Goal: Task Accomplishment & Management: Use online tool/utility

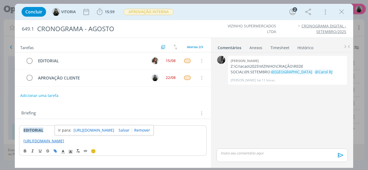
drag, startPoint x: 341, startPoint y: 12, endPoint x: 262, endPoint y: 54, distance: 89.2
click at [341, 12] on icon "dialog" at bounding box center [341, 12] width 8 height 8
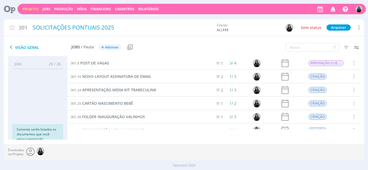
click at [26, 6] on div "Projetos Jobs Produção [GEOGRAPHIC_DATA] Financeiro Cadastros Relatórios Notifi…" at bounding box center [191, 9] width 348 height 10
click at [27, 9] on link "Projetos" at bounding box center [30, 9] width 16 height 5
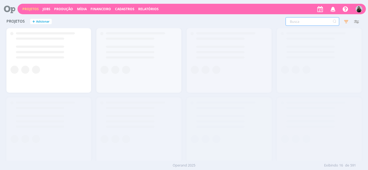
click at [309, 20] on input "text" at bounding box center [312, 21] width 54 height 9
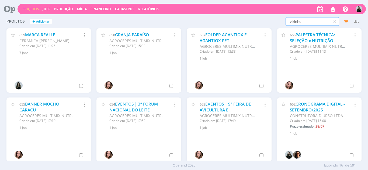
type input "vizinho"
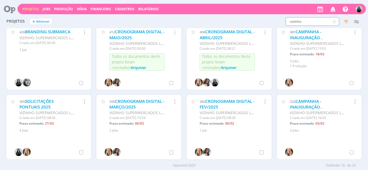
scroll to position [81, 0]
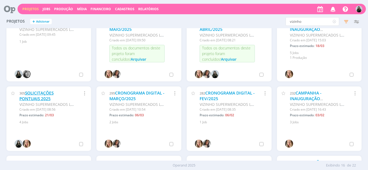
click at [34, 100] on link "SOLICITAÇÕES PONTUAIS 2025" at bounding box center [36, 96] width 34 height 12
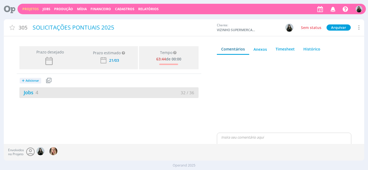
click at [30, 96] on div "Jobs 4" at bounding box center [63, 92] width 89 height 7
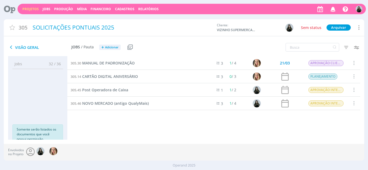
scroll to position [8, 0]
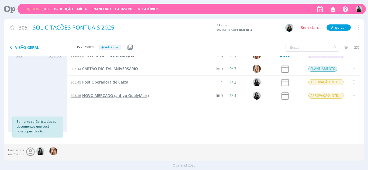
click at [137, 96] on span "NOVO MERCADO (antigo QualyMais)" at bounding box center [115, 95] width 66 height 5
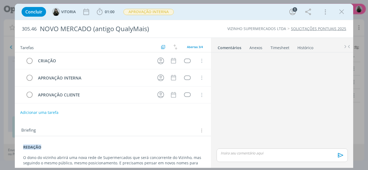
click at [254, 47] on div "Anexos 0" at bounding box center [255, 47] width 13 height 5
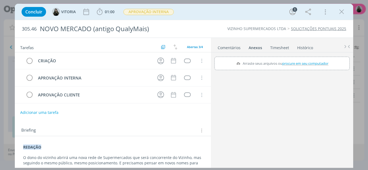
click at [235, 50] on link "Comentários" at bounding box center [228, 47] width 23 height 8
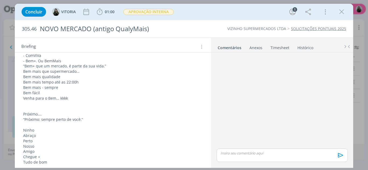
scroll to position [149, 0]
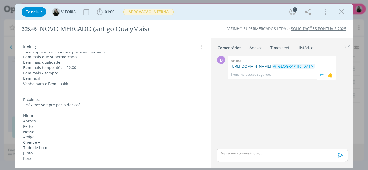
click at [242, 69] on link "[URL][DOMAIN_NAME]" at bounding box center [250, 66] width 41 height 5
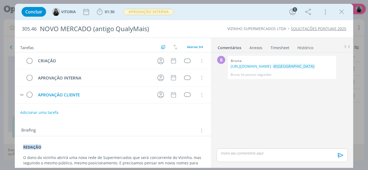
scroll to position [2, 0]
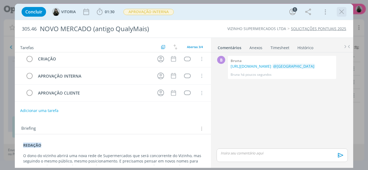
click at [340, 15] on icon "dialog" at bounding box center [341, 12] width 8 height 8
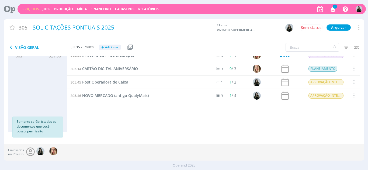
click at [333, 10] on icon "button" at bounding box center [332, 8] width 9 height 9
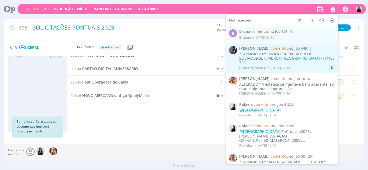
click at [291, 51] on span "[PERSON_NAME] comentou no Job 649.1 :" at bounding box center [287, 48] width 96 height 5
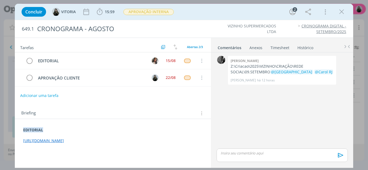
click at [266, 154] on p "dialog" at bounding box center [282, 153] width 122 height 5
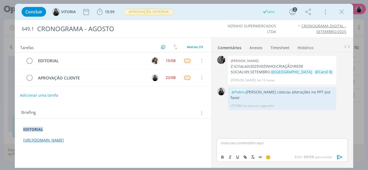
click at [48, 95] on button "Adicionar uma tarefa" at bounding box center [39, 95] width 38 height 9
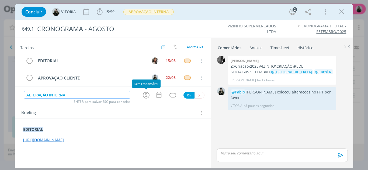
click at [145, 93] on icon "dialog" at bounding box center [146, 95] width 8 height 8
type input "ALTERAÇÃO INTERNA"
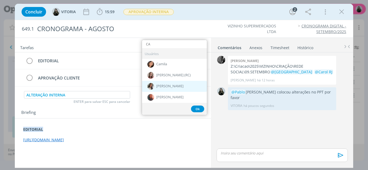
click at [153, 88] on img "dialog" at bounding box center [150, 86] width 7 height 7
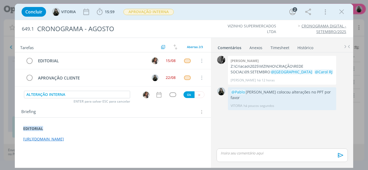
click at [147, 98] on img "dialog" at bounding box center [146, 95] width 7 height 7
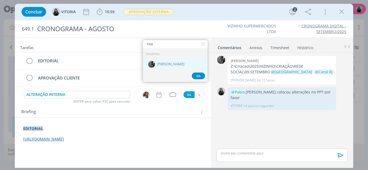
type input "PAB"
click at [165, 69] on div "[PERSON_NAME]" at bounding box center [175, 64] width 65 height 11
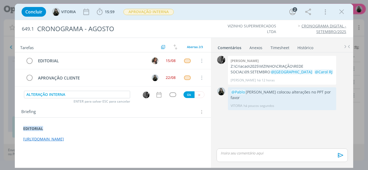
click at [158, 94] on icon "dialog" at bounding box center [158, 95] width 5 height 6
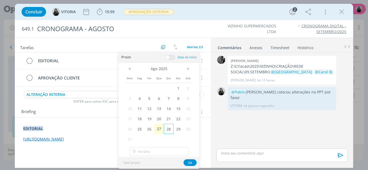
click at [169, 128] on span "28" at bounding box center [169, 129] width 10 height 10
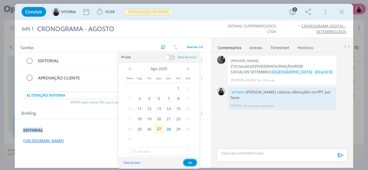
click at [191, 160] on button "Ok" at bounding box center [189, 163] width 13 height 7
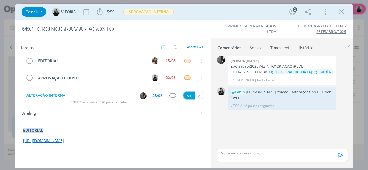
click at [186, 95] on button "Ok" at bounding box center [188, 95] width 11 height 7
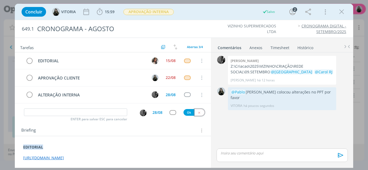
click at [197, 112] on icon "dialog" at bounding box center [198, 112] width 3 height 3
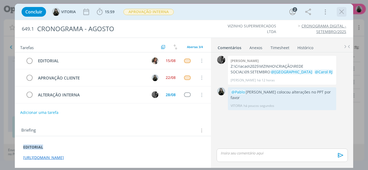
click at [340, 14] on icon "dialog" at bounding box center [341, 12] width 8 height 8
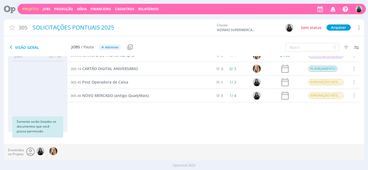
click at [30, 10] on link "Projetos" at bounding box center [30, 9] width 16 height 5
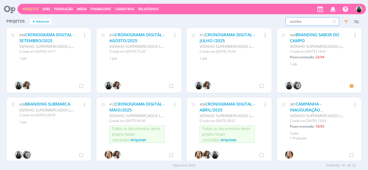
click at [311, 24] on input "vizinho" at bounding box center [312, 21] width 54 height 9
type input "rebranding"
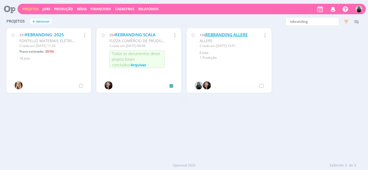
click at [223, 33] on link "REBRANDING ALLERE" at bounding box center [226, 35] width 43 height 6
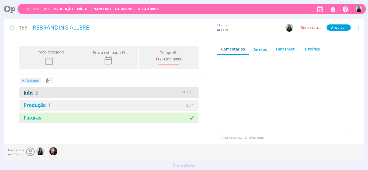
click at [31, 94] on link "Jobs 6" at bounding box center [28, 92] width 19 height 6
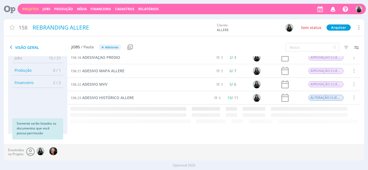
scroll to position [8, 0]
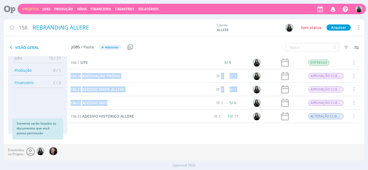
drag, startPoint x: 68, startPoint y: 79, endPoint x: 147, endPoint y: 100, distance: 82.0
click at [147, 100] on div "158.2 LOGO 6 2 / 8 CRIAÇÃO Selecionar Concluir Cancelar Iniciar timesheet 158.7…" at bounding box center [213, 83] width 293 height 81
click at [115, 74] on span "ADESIVAÇÃO PRÉDIO" at bounding box center [101, 75] width 38 height 5
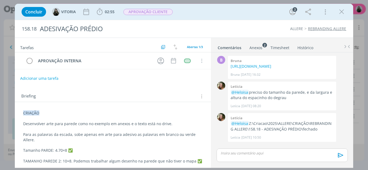
scroll to position [6, 0]
click at [29, 10] on span "Concluir" at bounding box center [33, 12] width 17 height 4
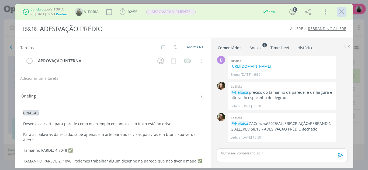
click at [340, 13] on icon "dialog" at bounding box center [341, 12] width 8 height 8
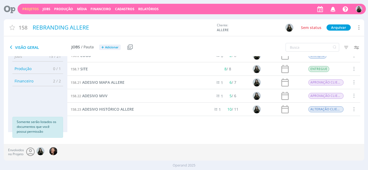
scroll to position [8, 0]
click at [107, 49] on span "Adicionar" at bounding box center [111, 47] width 13 height 3
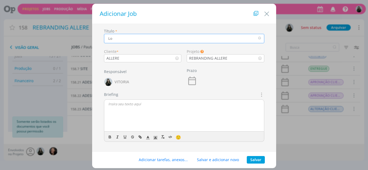
type input "L"
type input "LOGO CAIXA ALTA"
click at [252, 160] on button "Salvar" at bounding box center [256, 160] width 18 height 8
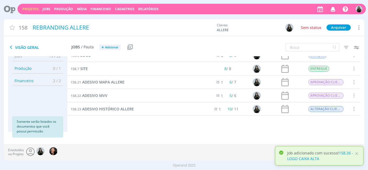
click at [15, 47] on span "Visão Geral" at bounding box center [39, 47] width 63 height 6
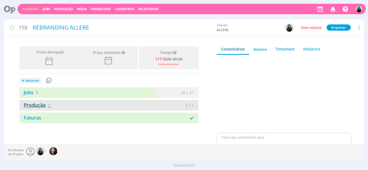
click at [38, 105] on link "Produção 1" at bounding box center [34, 105] width 31 height 6
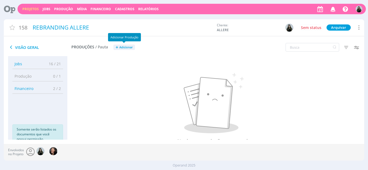
click at [122, 50] on button "+ Adicionar" at bounding box center [124, 48] width 22 height 6
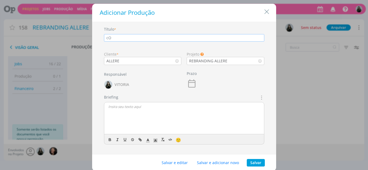
type input "c"
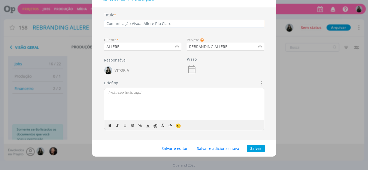
type input "Comunicação Visual Allere Rio Claro"
click at [252, 147] on button "Salvar" at bounding box center [256, 149] width 18 height 8
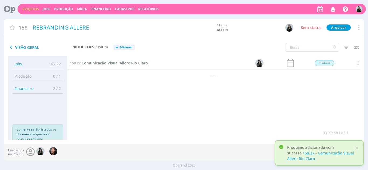
click at [112, 64] on span "Comunicação Visual Allere Rio Claro" at bounding box center [115, 63] width 66 height 5
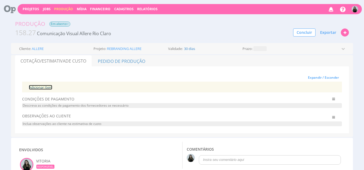
click at [44, 87] on link "Adicionar Item" at bounding box center [40, 87] width 23 height 5
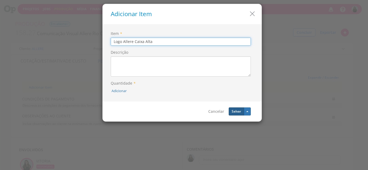
type input "Logo Allere Caixa Alta"
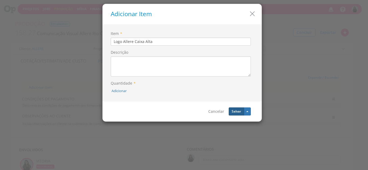
click at [234, 112] on button "Salvar" at bounding box center [236, 112] width 15 height 8
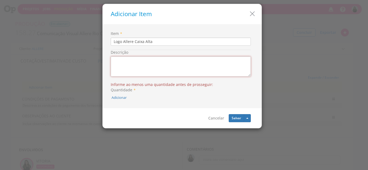
click at [168, 61] on textarea "Descrição" at bounding box center [181, 67] width 140 height 20
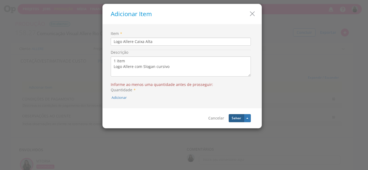
click at [235, 119] on button "Salvar" at bounding box center [236, 118] width 15 height 8
click at [118, 58] on textarea "1 item Logo Allere com Slogan cursivo" at bounding box center [181, 67] width 140 height 20
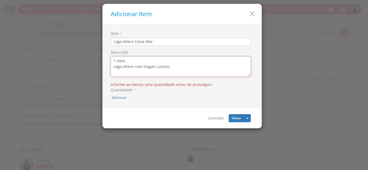
click at [118, 58] on textarea "1 item Logo Allere com Slogan cursivo" at bounding box center [181, 67] width 140 height 20
type textarea "Logo Allere com Slogan cursivo"
click at [133, 89] on span "*" at bounding box center [133, 90] width 3 height 5
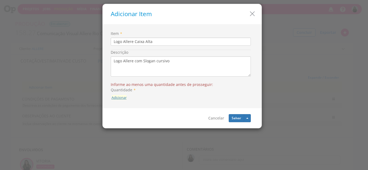
click at [121, 96] on button "Adicionar" at bounding box center [118, 97] width 15 height 5
type input "1"
click at [127, 84] on icon "submit" at bounding box center [125, 85] width 3 height 3
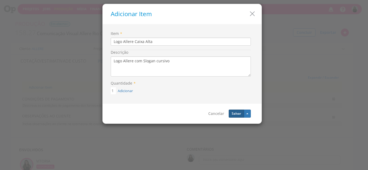
click at [236, 113] on button "Salvar" at bounding box center [236, 114] width 15 height 8
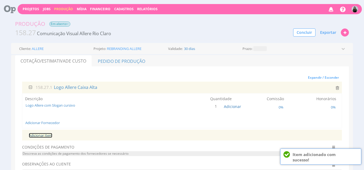
click at [44, 136] on link "Adicionar Item" at bounding box center [40, 135] width 23 height 5
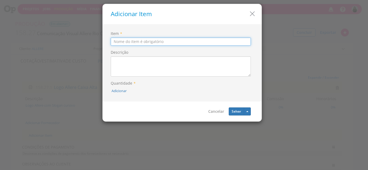
click at [158, 39] on input "Item" at bounding box center [181, 42] width 140 height 8
type input "M"
type input "Adesivo Mapa das Unidades"
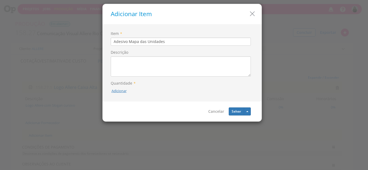
click at [121, 90] on button "Adicionar" at bounding box center [118, 91] width 15 height 5
type input "1"
click at [124, 74] on div "1" at bounding box center [118, 78] width 51 height 13
click at [125, 77] on icon "submit" at bounding box center [125, 78] width 3 height 3
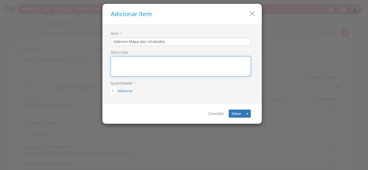
click at [124, 60] on textarea "Descrição" at bounding box center [181, 67] width 140 height 20
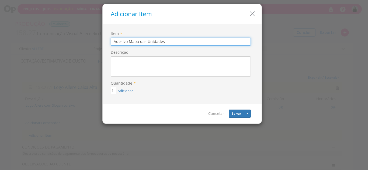
click at [119, 41] on input "Adesivo Mapa das Unidades" at bounding box center [181, 42] width 140 height 8
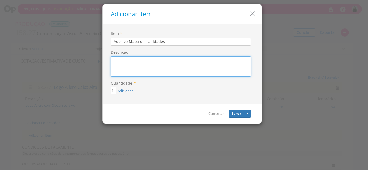
click at [125, 63] on textarea "Descrição" at bounding box center [181, 67] width 140 height 20
paste textarea "Adesivo Mapa das Unidades"
type textarea "Adesivo Mapa das Unidades"
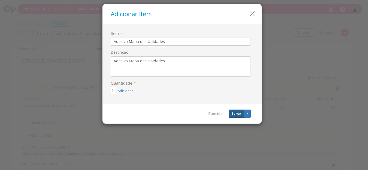
click at [239, 117] on button "Salvar" at bounding box center [236, 114] width 15 height 8
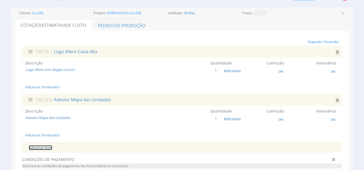
scroll to position [17, 0]
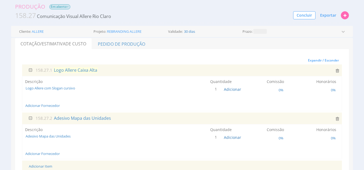
click at [72, 69] on span "Logo Allere Caixa Alta" at bounding box center [75, 70] width 44 height 6
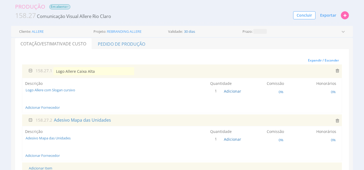
drag, startPoint x: 93, startPoint y: 99, endPoint x: 59, endPoint y: 85, distance: 36.6
click at [59, 85] on div "Descrição Logo Allere com Slogan cursivo Quantidade 1 Adicionar 0%" at bounding box center [182, 91] width 314 height 20
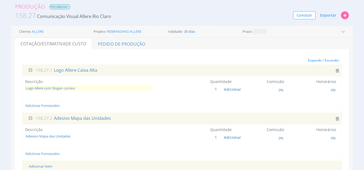
click at [59, 87] on span "Logo Allere com Slogan cursivo" at bounding box center [89, 88] width 128 height 5
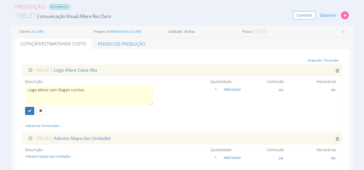
click at [60, 114] on div at bounding box center [89, 111] width 128 height 8
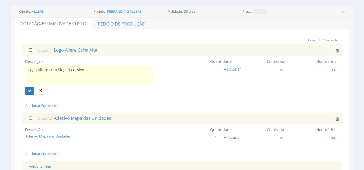
scroll to position [40, 0]
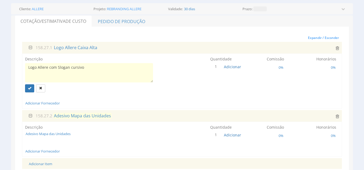
click at [65, 116] on span "Adesivo Mapa das Unidades" at bounding box center [82, 116] width 58 height 6
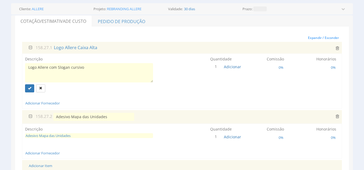
click at [77, 138] on span "Adesivo Mapa das Unidades" at bounding box center [89, 135] width 128 height 5
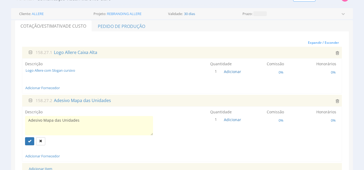
scroll to position [35, 0]
click at [58, 137] on div "Adesivo Mapa das Unidades" at bounding box center [89, 131] width 128 height 29
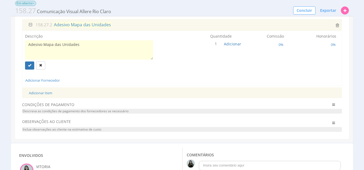
scroll to position [108, 0]
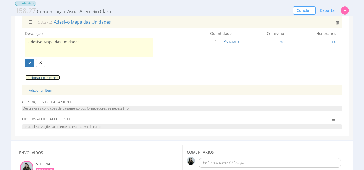
click at [47, 78] on link "Adicionar Fornecedor" at bounding box center [42, 77] width 34 height 5
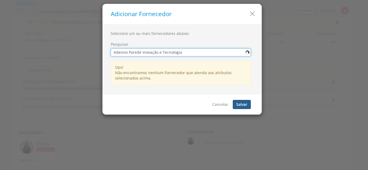
type input "Adesivo Parede Inovação e Tecnologia"
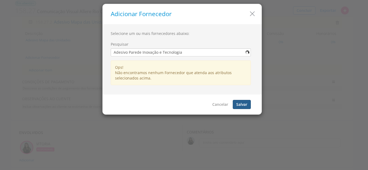
click at [237, 106] on button "Salvar" at bounding box center [242, 104] width 18 height 9
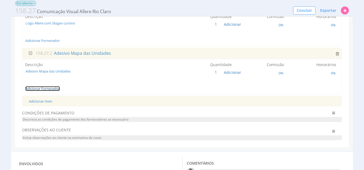
scroll to position [77, 0]
click at [48, 100] on link "Adicionar Item" at bounding box center [40, 101] width 23 height 5
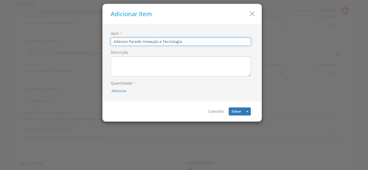
type input "Adesivo Parede Inovação e Tecnologia"
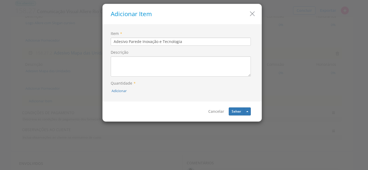
click at [126, 87] on div "Adicionar" at bounding box center [181, 90] width 140 height 6
click at [125, 89] on button "Adicionar" at bounding box center [118, 91] width 15 height 5
type input "1"
click at [124, 78] on icon "submit" at bounding box center [125, 78] width 3 height 3
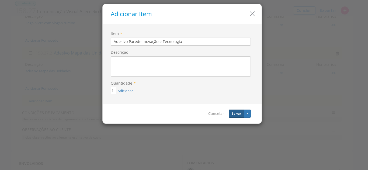
click at [235, 113] on button "Salvar" at bounding box center [236, 114] width 15 height 8
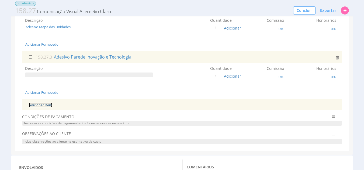
scroll to position [131, 0]
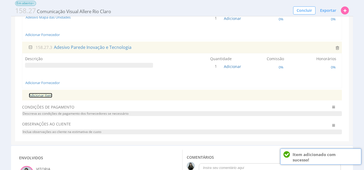
click at [42, 97] on link "Adicionar Item" at bounding box center [40, 95] width 23 height 5
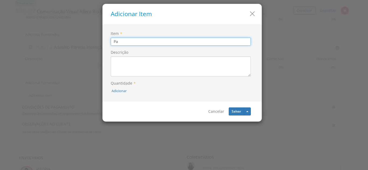
type input "P"
type input "Adesivo Vidro ("Nossos Valores")"
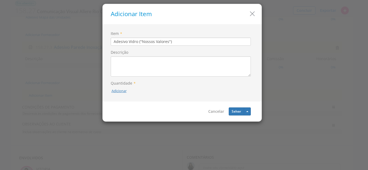
click at [118, 91] on button "Adicionar" at bounding box center [118, 91] width 15 height 5
type input "1"
click at [125, 80] on button "submit" at bounding box center [125, 79] width 9 height 8
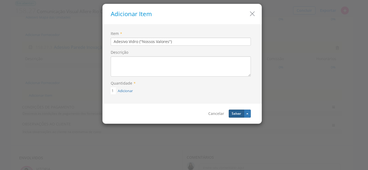
click at [233, 113] on button "Salvar" at bounding box center [236, 114] width 15 height 8
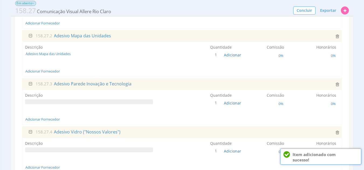
scroll to position [104, 0]
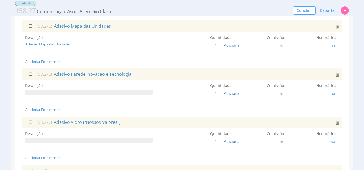
click at [99, 92] on span at bounding box center [89, 92] width 128 height 5
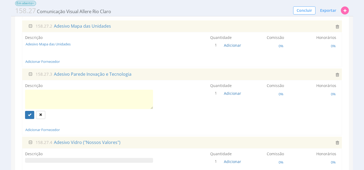
click at [86, 99] on textarea at bounding box center [89, 99] width 128 height 19
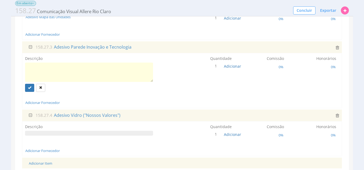
scroll to position [131, 0]
click at [70, 71] on textarea at bounding box center [89, 72] width 128 height 19
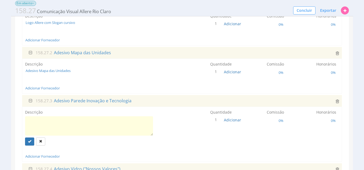
scroll to position [77, 0]
click at [85, 125] on textarea at bounding box center [89, 126] width 128 height 19
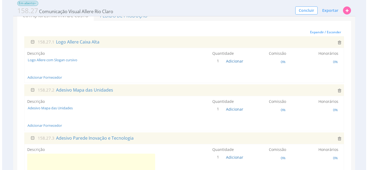
scroll to position [27, 0]
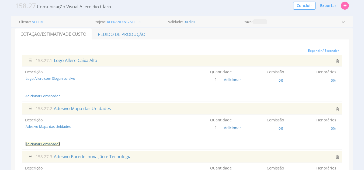
click at [36, 143] on link "Adicionar Fornecedor" at bounding box center [42, 144] width 34 height 5
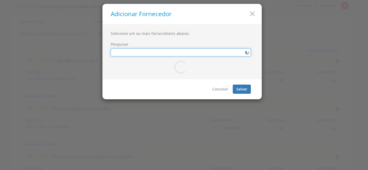
click at [179, 52] on input "Pesquisar" at bounding box center [181, 52] width 140 height 8
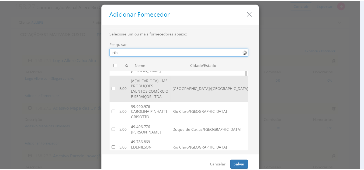
scroll to position [0, 0]
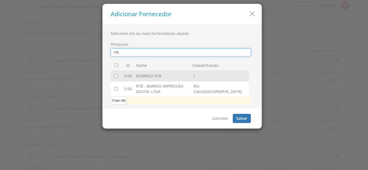
type input "rtb"
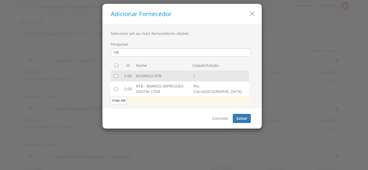
click at [169, 78] on td "RODRIGO RTB" at bounding box center [162, 76] width 57 height 10
click at [116, 78] on input "checkbox" at bounding box center [115, 75] width 3 height 3
checkbox input "true"
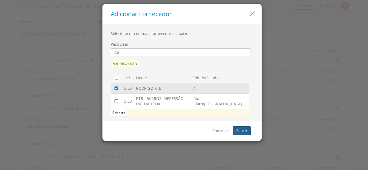
click at [237, 128] on button "Salvar" at bounding box center [242, 130] width 18 height 9
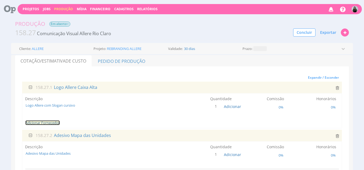
click at [50, 122] on link "Adicionar Fornecedor" at bounding box center [42, 123] width 34 height 5
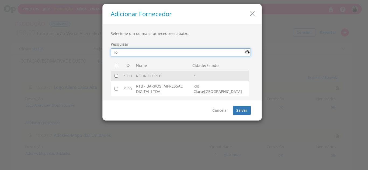
type input "ro"
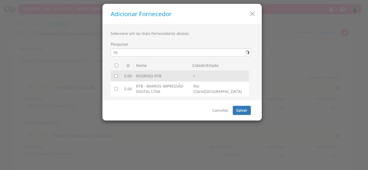
click at [118, 75] on td at bounding box center [117, 76] width 12 height 10
click at [114, 75] on input "checkbox" at bounding box center [115, 75] width 3 height 3
checkbox input "true"
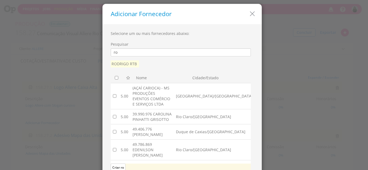
click at [240, 125] on td "Duque de Caxias/RJ" at bounding box center [214, 132] width 81 height 15
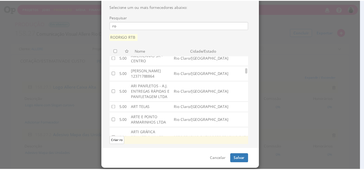
scroll to position [377, 0]
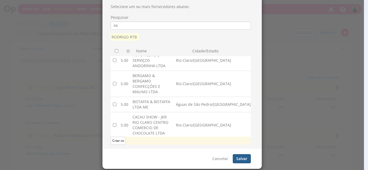
click at [238, 159] on button "Salvar" at bounding box center [242, 158] width 18 height 9
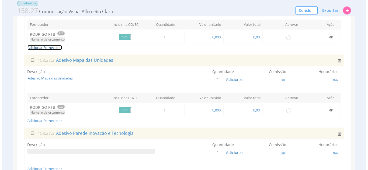
scroll to position [108, 0]
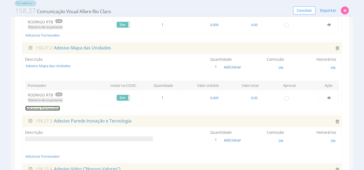
click at [55, 107] on link "Adicionar Fornecedor" at bounding box center [42, 108] width 34 height 5
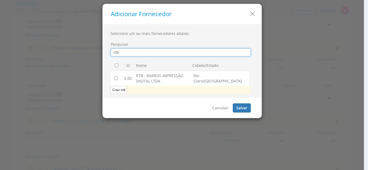
scroll to position [0, 0]
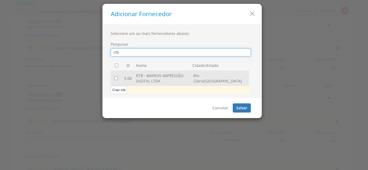
type input "rtb"
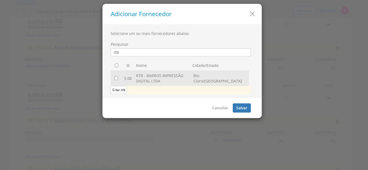
click at [116, 76] on td at bounding box center [117, 78] width 12 height 15
click at [116, 79] on input "checkbox" at bounding box center [115, 78] width 3 height 3
checkbox input "true"
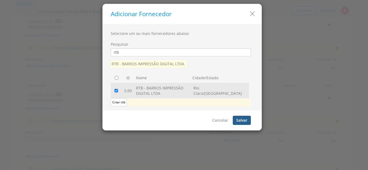
click at [235, 120] on button "Salvar" at bounding box center [242, 120] width 18 height 9
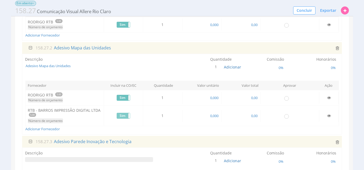
click at [120, 117] on label "Sim" at bounding box center [123, 115] width 13 height 5
click at [45, 129] on link "Adicionar Fornecedor" at bounding box center [42, 129] width 34 height 5
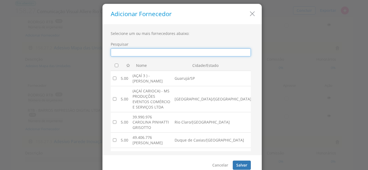
click at [130, 55] on input "Pesquisar" at bounding box center [181, 52] width 140 height 8
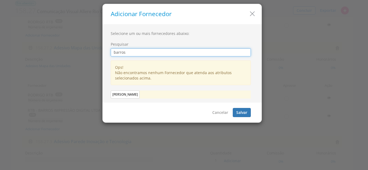
click at [132, 53] on input "barros" at bounding box center [181, 52] width 140 height 8
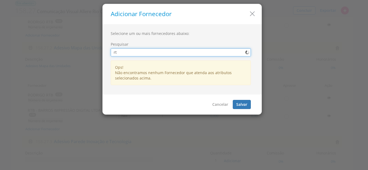
type input "rtb"
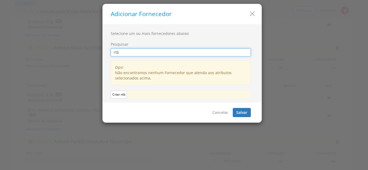
click at [139, 53] on input "rtb" at bounding box center [181, 52] width 140 height 8
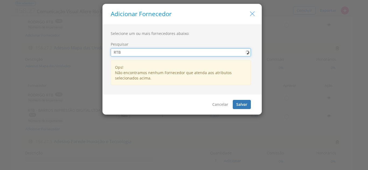
type input "RTB"
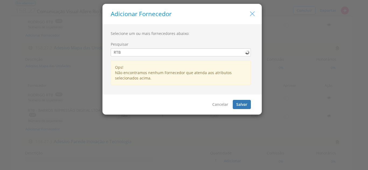
click at [249, 16] on icon "button" at bounding box center [252, 14] width 8 height 8
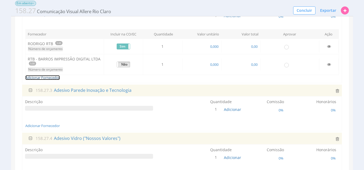
scroll to position [161, 0]
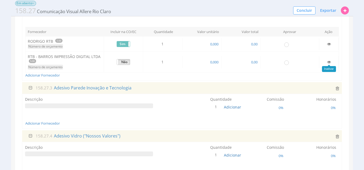
click at [329, 62] on icon at bounding box center [329, 62] width 4 height 4
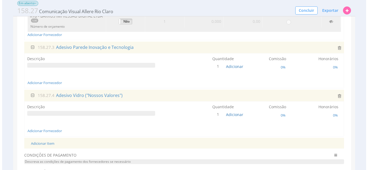
scroll to position [215, 0]
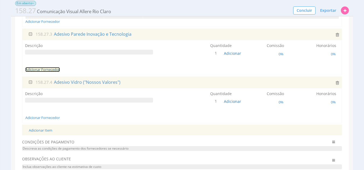
click at [53, 68] on link "Adicionar Fornecedor" at bounding box center [42, 69] width 34 height 5
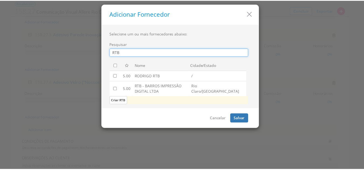
scroll to position [0, 0]
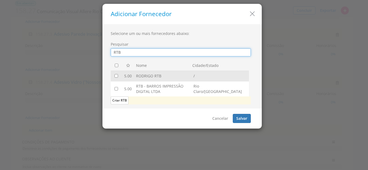
type input "RTB"
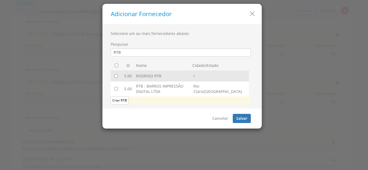
click at [117, 78] on td at bounding box center [117, 76] width 12 height 10
click at [116, 78] on td at bounding box center [117, 76] width 12 height 10
click at [115, 76] on input "checkbox" at bounding box center [115, 75] width 3 height 3
checkbox input "true"
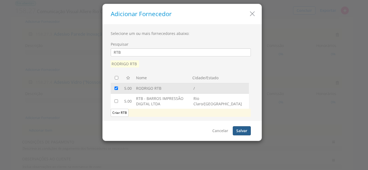
click at [240, 132] on button "Salvar" at bounding box center [242, 130] width 18 height 9
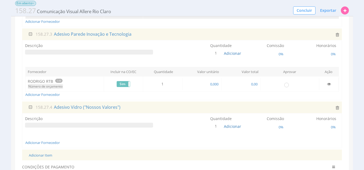
click at [37, 117] on label "Descrição" at bounding box center [33, 118] width 17 height 5
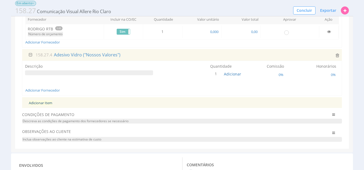
scroll to position [269, 0]
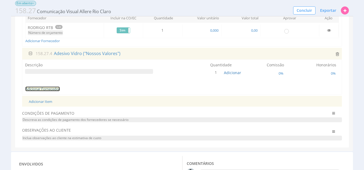
click at [51, 91] on link "Adicionar Fornecedor" at bounding box center [42, 89] width 34 height 5
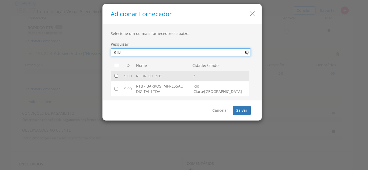
type input "RTB"
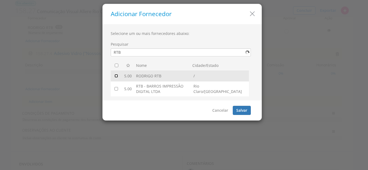
click at [117, 74] on input "checkbox" at bounding box center [115, 75] width 3 height 3
checkbox input "true"
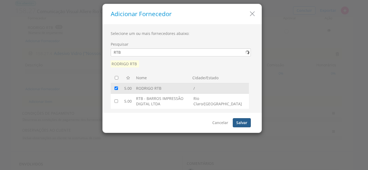
click at [244, 123] on button "Salvar" at bounding box center [242, 122] width 18 height 9
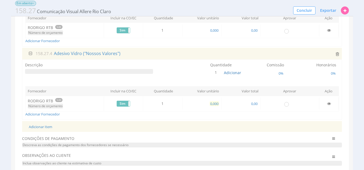
click at [216, 102] on span "0,000" at bounding box center [213, 103] width 9 height 5
type input "325,000"
click at [253, 101] on span "0,00" at bounding box center [254, 103] width 8 height 5
type input "325,00"
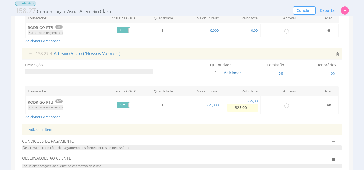
click at [259, 114] on div "Adicionar Fornecedor" at bounding box center [182, 116] width 314 height 5
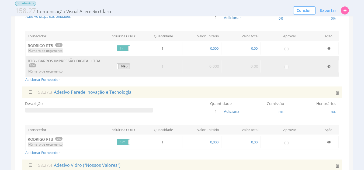
scroll to position [188, 0]
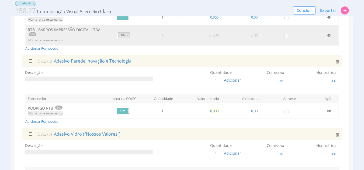
click at [213, 110] on span "0,000" at bounding box center [213, 111] width 9 height 5
type input "1.100,000"
click at [254, 110] on span "0,00" at bounding box center [254, 111] width 8 height 5
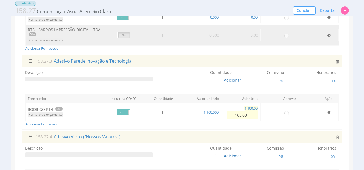
type input "1.650,00"
click at [288, 124] on div "Adicionar Fornecedor" at bounding box center [182, 124] width 314 height 5
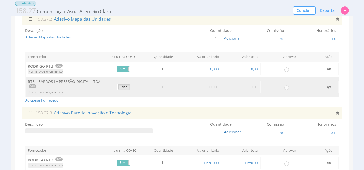
scroll to position [108, 0]
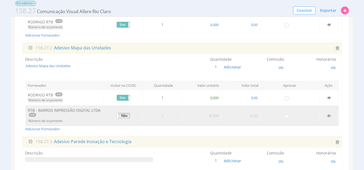
click at [214, 98] on span "0,000" at bounding box center [213, 98] width 9 height 5
type input "325,000"
click at [251, 97] on span "0,00" at bounding box center [254, 98] width 8 height 5
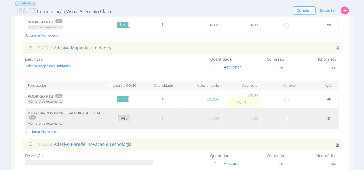
type input "325,00"
click at [261, 112] on td "1 0,000 0,00" at bounding box center [241, 118] width 196 height 21
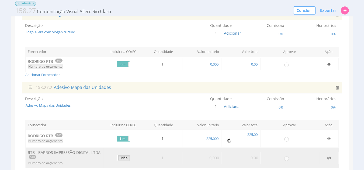
scroll to position [54, 0]
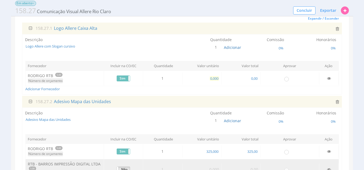
click at [214, 80] on span "0,000" at bounding box center [213, 78] width 9 height 5
type input "350,000"
click at [222, 86] on div "Adicionar Fornecedor" at bounding box center [182, 88] width 314 height 5
click at [255, 80] on span "0,00" at bounding box center [254, 78] width 8 height 5
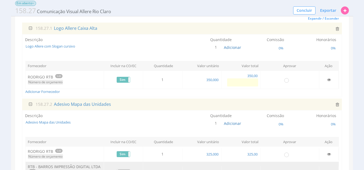
click at [250, 93] on div "Adicionar Fornecedor" at bounding box center [182, 91] width 314 height 5
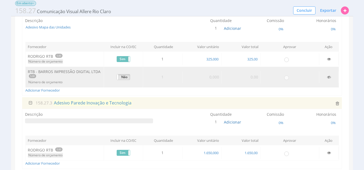
scroll to position [135, 0]
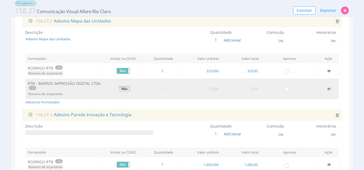
click at [72, 132] on span at bounding box center [89, 133] width 128 height 5
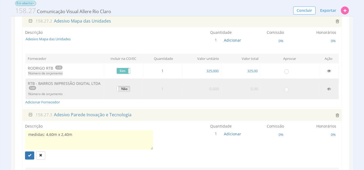
type textarea "medidas: 4,60m x 2,40m"
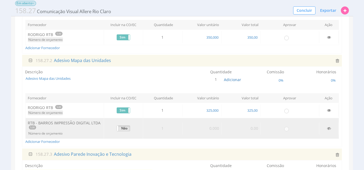
scroll to position [81, 0]
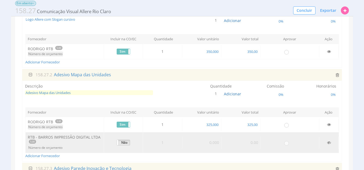
click at [87, 92] on span "Adesivo Mapa das Unidades" at bounding box center [89, 92] width 128 height 5
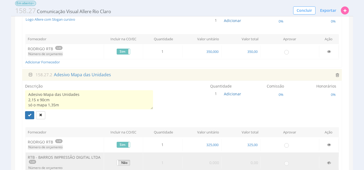
scroll to position [4, 0]
type textarea "Adesivo Mapa das Unidades 2,15 x 90cm só o mapa 1,35m"
click at [29, 116] on icon "submit" at bounding box center [29, 115] width 3 height 3
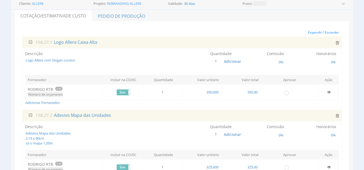
scroll to position [0, 0]
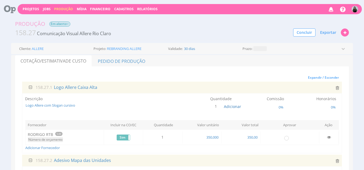
click at [83, 108] on div "Descrição Logo Allere com Slogan cursivo Quantidade 1 Adicionar 0%" at bounding box center [182, 106] width 314 height 20
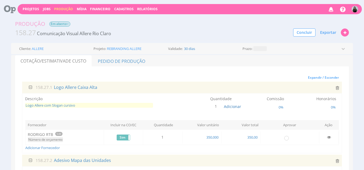
click at [79, 106] on span "Logo Allere com Slogan cursivo" at bounding box center [89, 105] width 128 height 5
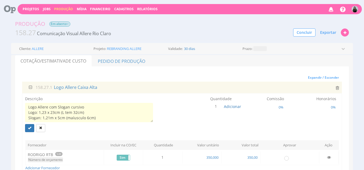
scroll to position [3, 0]
type textarea "Logo Allere com Slogan cursivo Logo: 1,23 x 23cm (L tem 32cm) Slogan: 1,21m x 5…"
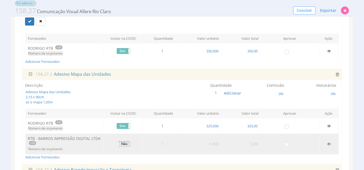
scroll to position [54, 0]
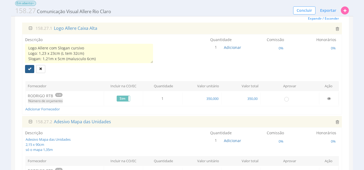
click at [30, 68] on icon "submit" at bounding box center [29, 68] width 3 height 3
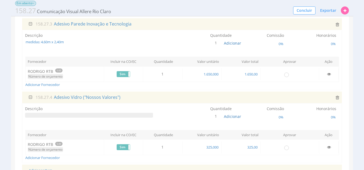
scroll to position [269, 0]
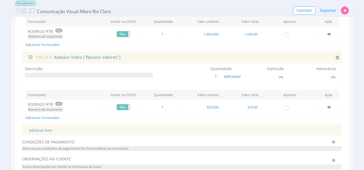
click at [72, 73] on span at bounding box center [89, 75] width 128 height 5
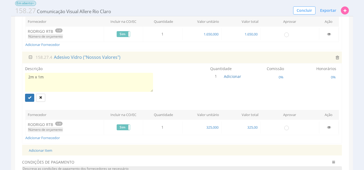
click at [27, 78] on textarea "2m x 1m" at bounding box center [89, 82] width 128 height 19
type textarea "Dimensões: 2m x 1m"
click at [32, 98] on button "submit" at bounding box center [29, 98] width 9 height 8
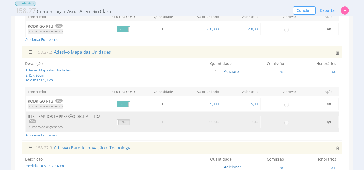
scroll to position [108, 0]
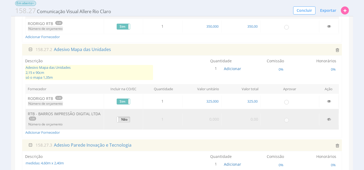
click at [50, 77] on span "Adesivo Mapa das Unidades 2,15 x 90cm só o mapa 1,35m" at bounding box center [89, 72] width 128 height 15
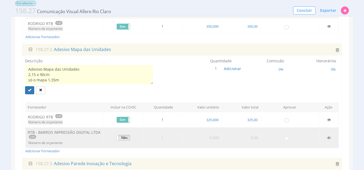
click at [50, 77] on textarea "Adesivo Mapa das Unidades 2,15 x 90cm só o mapa 1,35m" at bounding box center [89, 74] width 128 height 19
click at [60, 77] on textarea "Adesivo Mapa das Unidades 2,15 x 90cm só o mapa 1,35m" at bounding box center [89, 74] width 128 height 19
drag, startPoint x: 58, startPoint y: 76, endPoint x: 27, endPoint y: 76, distance: 30.4
click at [27, 76] on textarea "Adesivo Mapa das Unidades 2,15 x 90cm só o mapa 1,35m" at bounding box center [89, 74] width 128 height 19
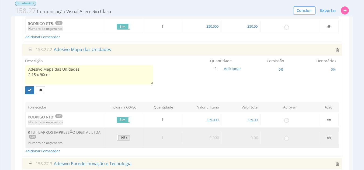
scroll to position [0, 0]
type textarea "Adesivo Mapa das Unidades 2,15 x 90cm"
click at [30, 92] on button "submit" at bounding box center [29, 90] width 9 height 8
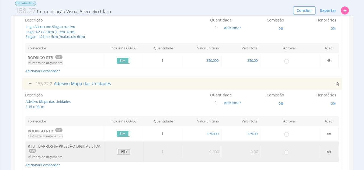
scroll to position [63, 0]
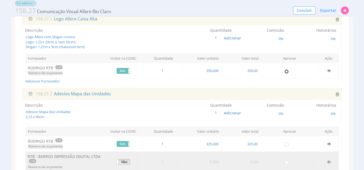
click at [286, 72] on input "radio" at bounding box center [285, 71] width 5 height 5
radio input "true"
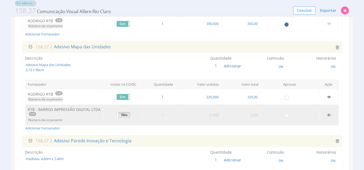
scroll to position [111, 0]
click at [287, 98] on input "radio" at bounding box center [285, 96] width 5 height 5
radio input "true"
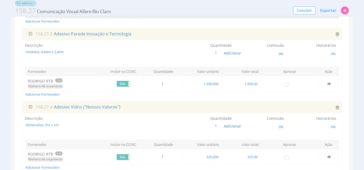
click at [286, 90] on td "1 1.650,000 1.650,00 Quantidade Aprovada em PP" at bounding box center [241, 83] width 196 height 15
click at [286, 87] on input "radio" at bounding box center [285, 84] width 5 height 5
radio input "true"
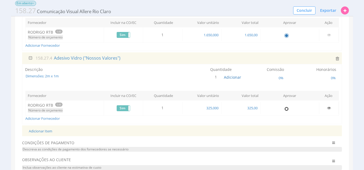
click at [286, 107] on input "radio" at bounding box center [285, 108] width 5 height 5
radio input "true"
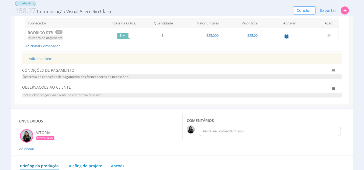
scroll to position [320, 0]
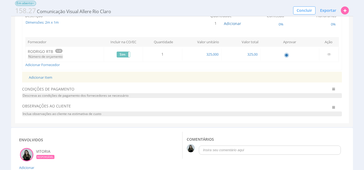
click at [309, 94] on span "Descreva as condições de pagamento dos fornecedores se necessário" at bounding box center [182, 95] width 320 height 5
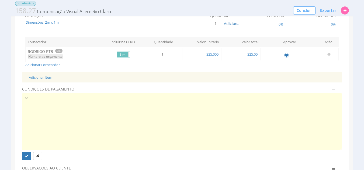
type textarea "o"
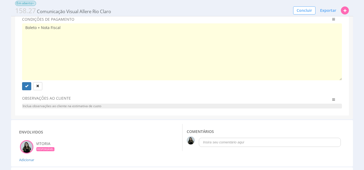
scroll to position [391, 0]
type textarea "Boleto + Nota Fiscal"
click at [27, 87] on icon "submit" at bounding box center [26, 85] width 3 height 3
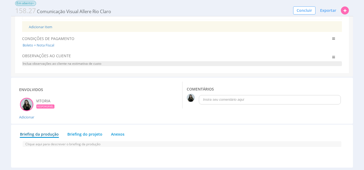
scroll to position [340, 0]
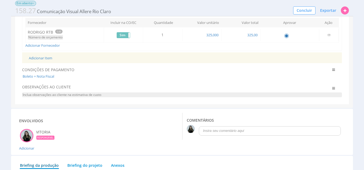
click at [113, 95] on span "Inclua observações ao cliente na estimativa de custo" at bounding box center [182, 95] width 320 height 5
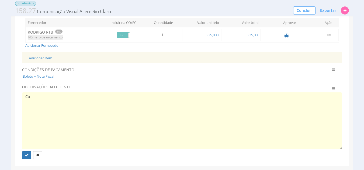
type textarea "C"
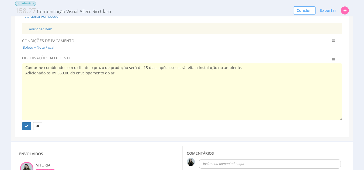
scroll to position [369, 0]
type textarea "Conforme combinado com o cliente o prazo de produção será de 15 dias, após isso…"
click at [26, 129] on button "submit" at bounding box center [26, 126] width 9 height 8
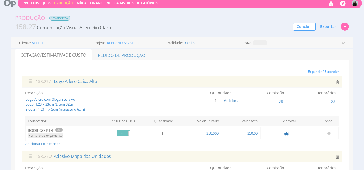
scroll to position [0, 0]
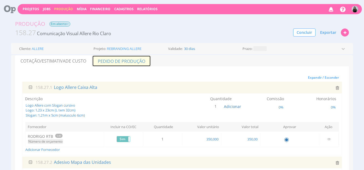
click at [139, 61] on link "Pedido de Produção" at bounding box center [121, 60] width 59 height 11
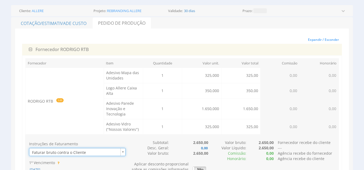
scroll to position [38, 0]
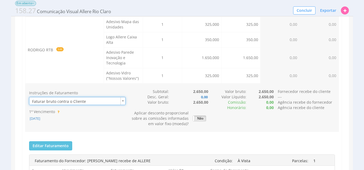
scroll to position [13, 0]
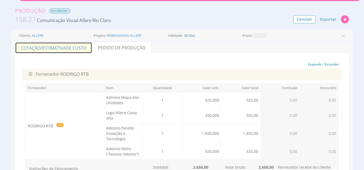
click at [52, 50] on link "Cotação/Estimativa de Custo" at bounding box center [53, 47] width 77 height 11
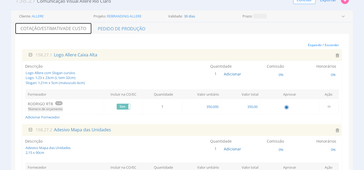
scroll to position [37, 0]
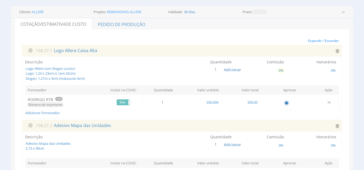
click at [281, 72] on span "0%" at bounding box center [281, 70] width 6 height 5
type input "10"
click at [301, 61] on button "submit" at bounding box center [297, 58] width 9 height 8
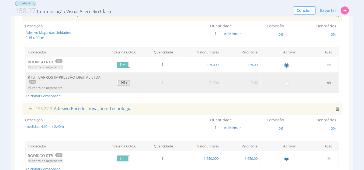
scroll to position [104, 0]
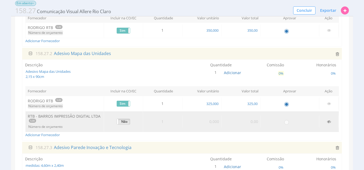
click at [279, 73] on span "0%" at bounding box center [281, 73] width 6 height 5
type input "10"
click at [299, 58] on button "submit" at bounding box center [297, 61] width 9 height 8
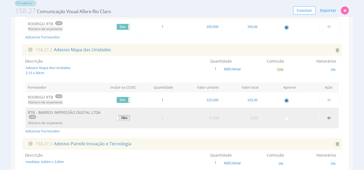
scroll to position [152, 0]
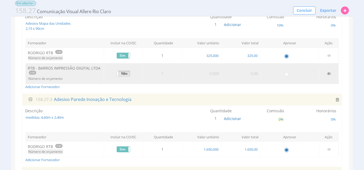
click at [280, 122] on span "0%" at bounding box center [281, 119] width 6 height 5
type input "10"
click at [296, 108] on button "submit" at bounding box center [297, 107] width 9 height 8
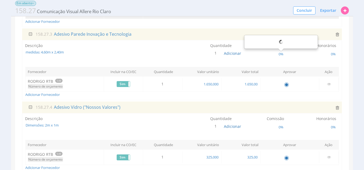
scroll to position [222, 0]
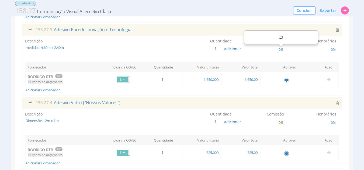
click at [280, 124] on span "0%" at bounding box center [281, 122] width 6 height 5
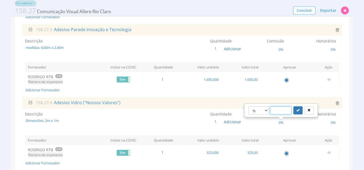
click at [277, 109] on input "text" at bounding box center [281, 111] width 22 height 8
type input "10"
click at [297, 113] on button "submit" at bounding box center [297, 111] width 9 height 8
click at [262, 95] on div "Descrição medidas: 4,60m x 2,40m Quantidade 1 Adicionar" at bounding box center [182, 66] width 320 height 61
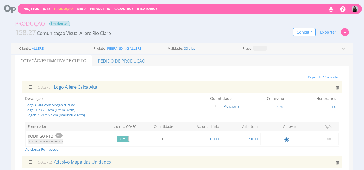
scroll to position [0, 0]
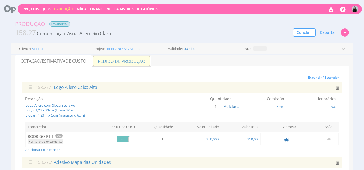
click at [112, 60] on link "Pedido de Produção" at bounding box center [121, 60] width 59 height 11
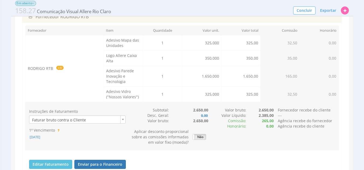
scroll to position [81, 0]
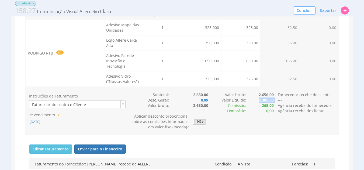
drag, startPoint x: 257, startPoint y: 99, endPoint x: 274, endPoint y: 101, distance: 16.6
click at [274, 101] on div "Valor Líquido: 2.385,00 ---" at bounding box center [273, 100] width 131 height 5
drag, startPoint x: 261, startPoint y: 106, endPoint x: 274, endPoint y: 106, distance: 12.7
click at [274, 106] on div "Comissão : 265,00 Agência recebe do fornecedor" at bounding box center [273, 105] width 131 height 5
click at [233, 120] on div "Instruções de Faturamento Faturar bruto contra o Cliente 1º Vencimento 27/08/20…" at bounding box center [182, 111] width 314 height 38
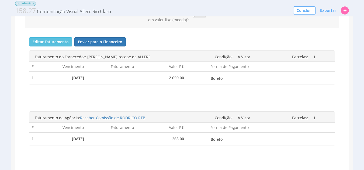
scroll to position [188, 0]
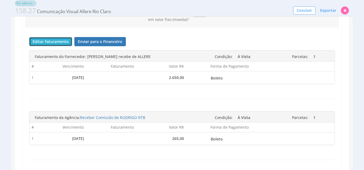
click at [50, 39] on button "Editar Faturamento" at bounding box center [50, 41] width 43 height 9
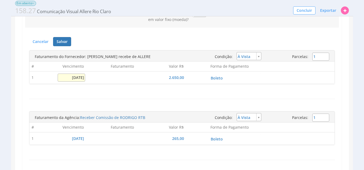
click at [66, 76] on input "[DATE]" at bounding box center [72, 78] width 28 height 8
click at [81, 76] on input "[DATE]" at bounding box center [72, 78] width 28 height 8
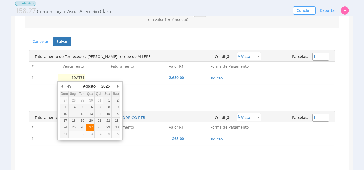
click at [93, 126] on div "27" at bounding box center [90, 127] width 8 height 5
type input "[DATE]"
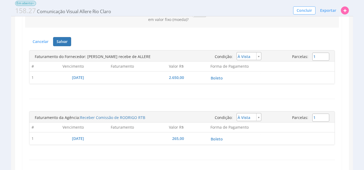
click at [138, 97] on div "Faturamento do Fornecedor: RODRIGO RTB recebe de ALLERE Condição: À Vista Parce…" at bounding box center [182, 72] width 306 height 53
click at [58, 43] on button "Salvar" at bounding box center [62, 41] width 18 height 9
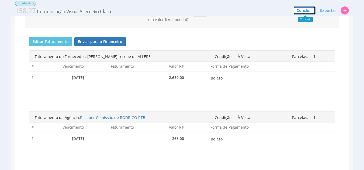
click at [304, 10] on button "Concluir" at bounding box center [304, 10] width 22 height 8
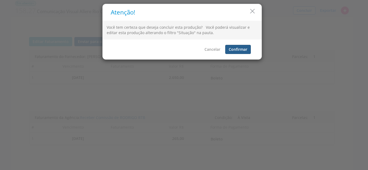
click at [242, 48] on button "Confirmar" at bounding box center [238, 49] width 26 height 9
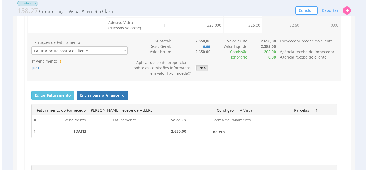
scroll to position [108, 0]
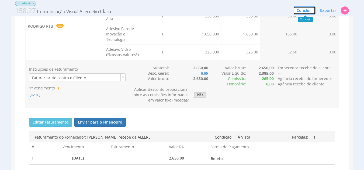
click at [303, 10] on button "Concluir" at bounding box center [304, 10] width 22 height 8
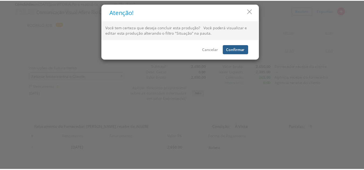
scroll to position [106, 0]
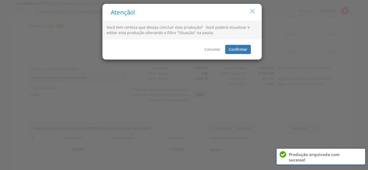
click at [251, 8] on icon "button" at bounding box center [252, 12] width 8 height 8
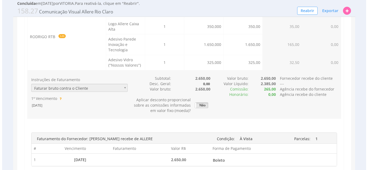
scroll to position [0, 0]
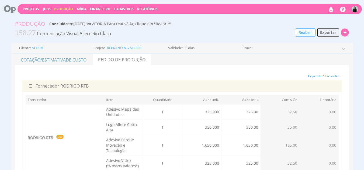
click at [326, 33] on span "Exportar" at bounding box center [328, 32] width 16 height 5
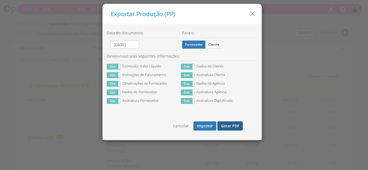
click at [231, 126] on button "Gerar PDF" at bounding box center [229, 126] width 25 height 9
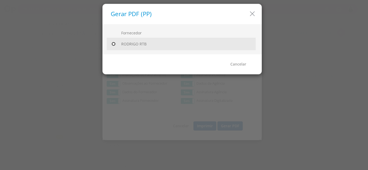
click at [112, 45] on input "radio" at bounding box center [113, 43] width 5 height 5
radio input "true"
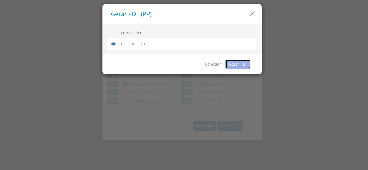
click at [234, 66] on link "Gerar PDF" at bounding box center [237, 64] width 25 height 9
